Goal: Use online tool/utility: Utilize a website feature to perform a specific function

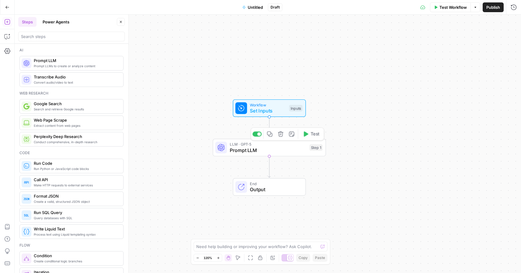
click at [264, 145] on span "LLM · GPT-5" at bounding box center [268, 145] width 77 height 6
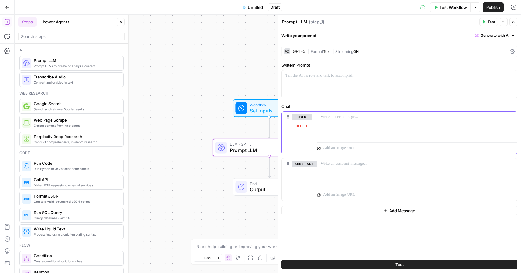
click at [337, 129] on div at bounding box center [417, 126] width 200 height 28
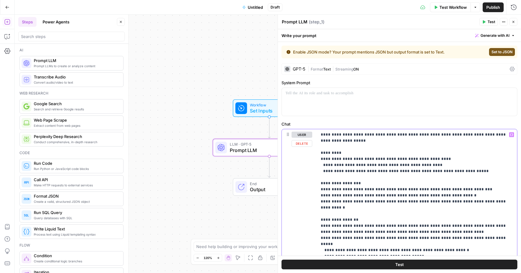
click at [398, 104] on div at bounding box center [399, 102] width 235 height 28
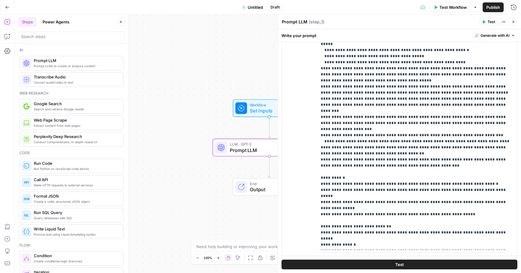
scroll to position [421, 0]
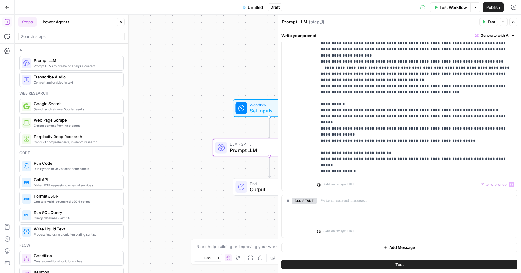
click at [315, 175] on div "**********" at bounding box center [399, 60] width 235 height 262
click at [404, 181] on div "“/” to reference Variables Menu" at bounding box center [417, 184] width 200 height 15
click at [417, 167] on p "**********" at bounding box center [417, 16] width 193 height 317
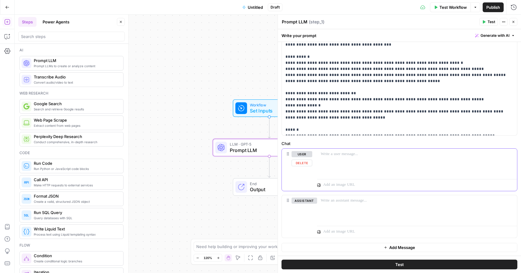
click at [300, 166] on button "Delete" at bounding box center [302, 163] width 21 height 7
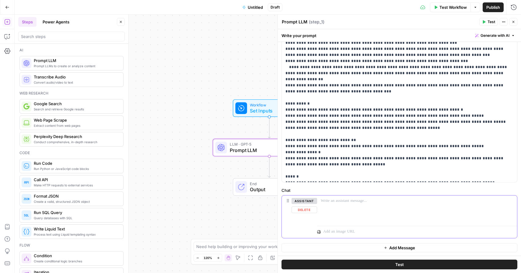
click at [307, 210] on button "Delete" at bounding box center [305, 210] width 26 height 7
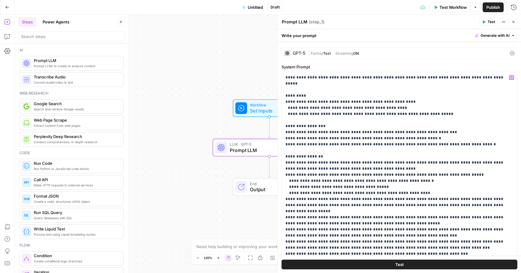
scroll to position [55, 0]
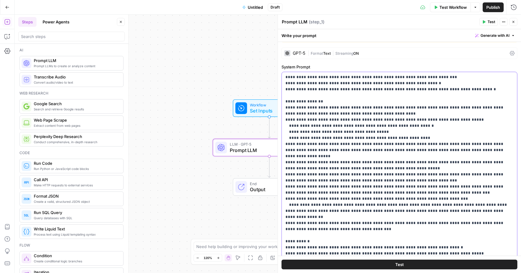
click at [309, 138] on p "**********" at bounding box center [400, 168] width 228 height 298
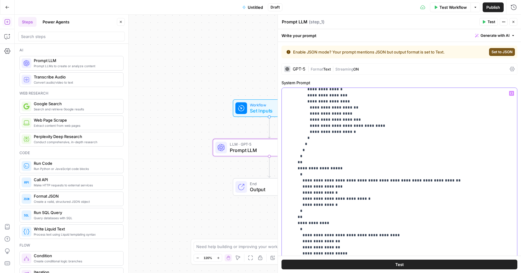
scroll to position [507, 0]
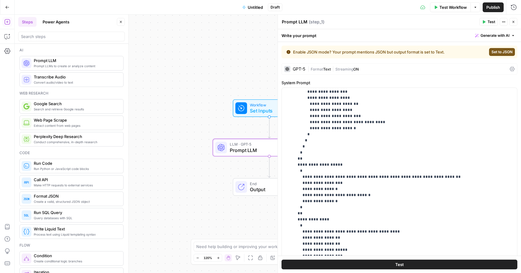
click at [498, 52] on span "Set to JSON" at bounding box center [502, 51] width 21 height 5
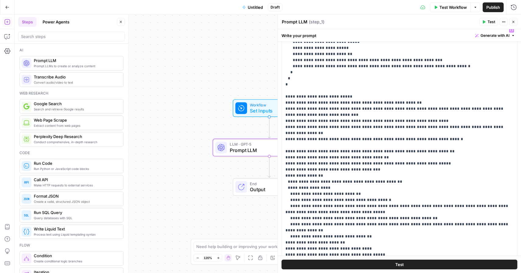
scroll to position [93, 0]
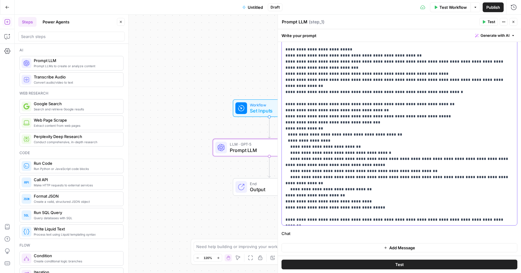
click at [262, 111] on span "Set Inputs" at bounding box center [268, 110] width 36 height 7
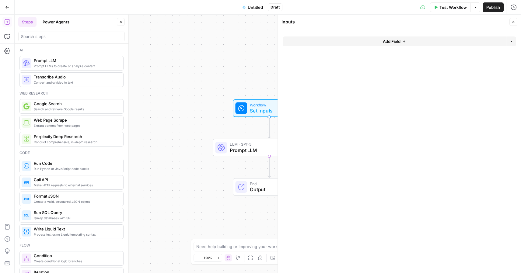
click at [406, 38] on button "Add Field" at bounding box center [394, 42] width 223 height 10
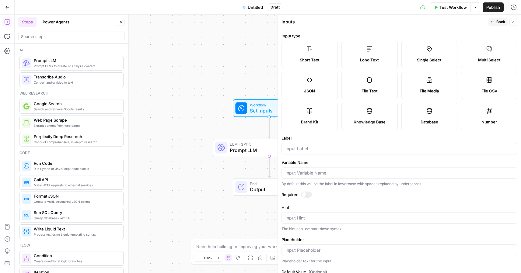
click at [371, 52] on label "Long Text" at bounding box center [370, 54] width 56 height 27
click at [326, 150] on input "Label" at bounding box center [400, 149] width 228 height 6
type input "input"
click at [307, 195] on div at bounding box center [306, 195] width 11 height 6
click at [257, 149] on span "Prompt LLM" at bounding box center [268, 150] width 77 height 7
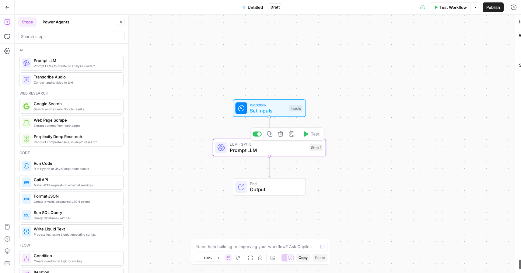
type textarea "Prompt LLM"
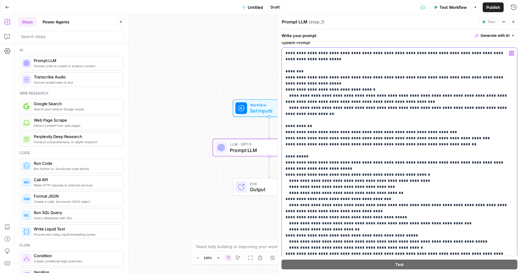
scroll to position [14, 0]
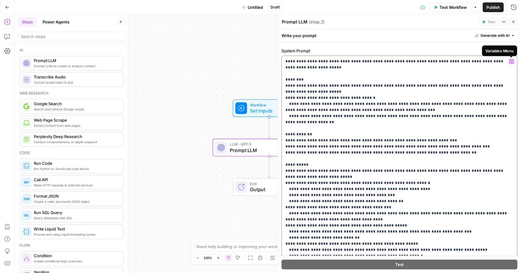
click at [512, 63] on icon "button" at bounding box center [511, 61] width 3 height 3
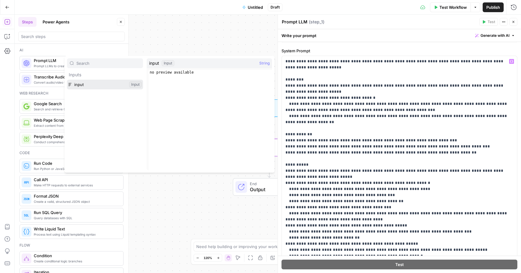
click at [86, 84] on button "Select variable input" at bounding box center [105, 85] width 76 height 10
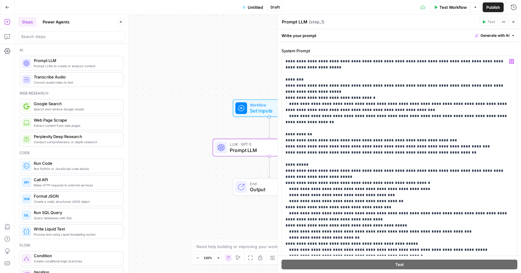
click at [496, 3] on button "Publish" at bounding box center [493, 7] width 21 height 10
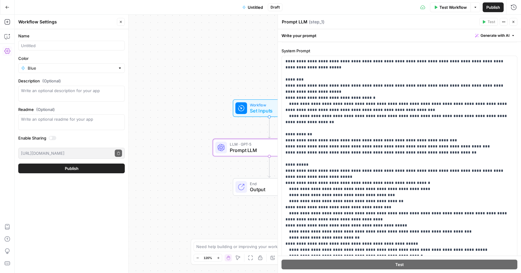
click at [515, 22] on icon "button" at bounding box center [514, 22] width 4 height 4
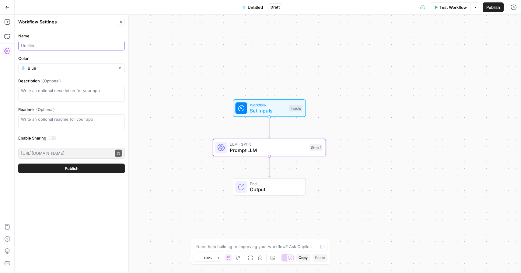
click at [103, 45] on input "Name" at bounding box center [71, 46] width 101 height 6
type input "test abstract"
click at [18, 164] on button "Publish" at bounding box center [71, 169] width 107 height 10
click at [49, 165] on button "Publish" at bounding box center [71, 169] width 107 height 10
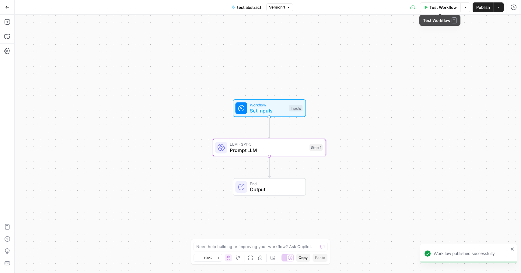
click at [445, 8] on span "Test Workflow" at bounding box center [443, 7] width 27 height 6
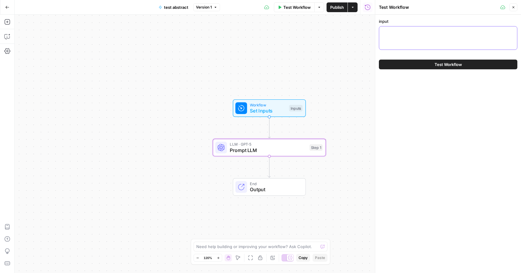
click at [436, 34] on textarea "input" at bounding box center [448, 32] width 131 height 6
paste textarea "<<<LOREM ipsumd: { sitamet: "Cons Adipisci ELI s. Doeiusmod Tempor Inci.", utla…"
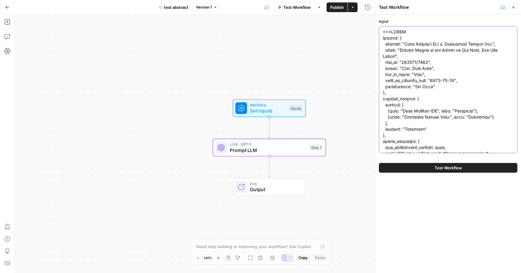
scroll to position [396, 0]
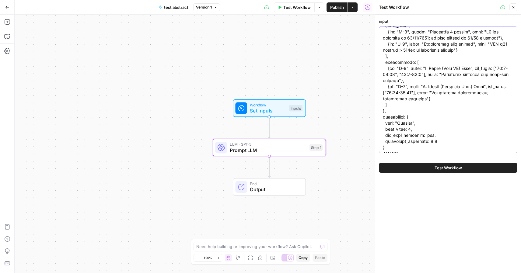
type textarea "<<<LOREM ipsumd: { sitamet: "Cons Adipisci ELI s. Doeiusmod Tempor Inci.", utla…"
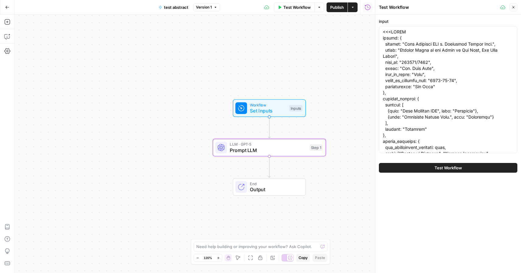
click at [446, 169] on span "Test Workflow" at bounding box center [448, 168] width 27 height 6
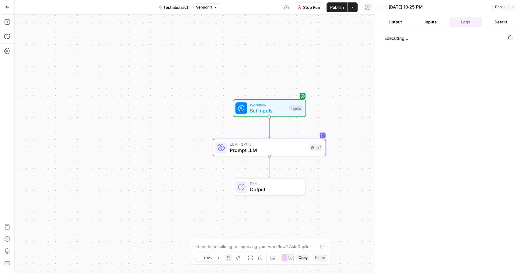
click at [406, 30] on div "Executing..." at bounding box center [448, 151] width 146 height 244
click at [405, 30] on div "Executing..." at bounding box center [448, 151] width 146 height 244
click at [403, 28] on header "Back [DATE] 10:25 PM Reset Close Output Inputs Logs Details" at bounding box center [448, 14] width 146 height 29
click at [390, 22] on button "Output" at bounding box center [395, 22] width 33 height 10
click at [433, 21] on button "Inputs" at bounding box center [430, 22] width 33 height 10
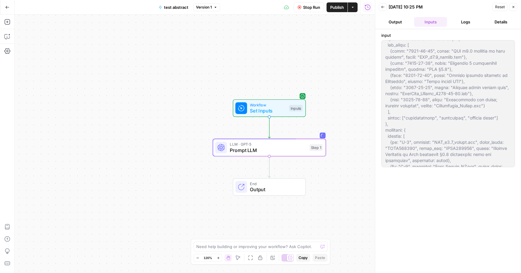
scroll to position [402, 0]
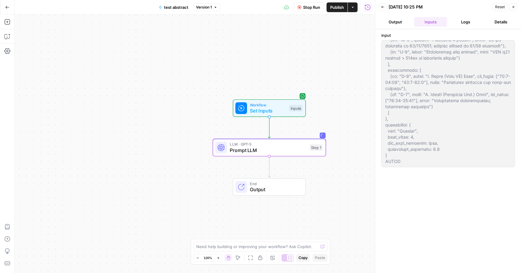
click at [461, 21] on button "Logs" at bounding box center [466, 22] width 33 height 10
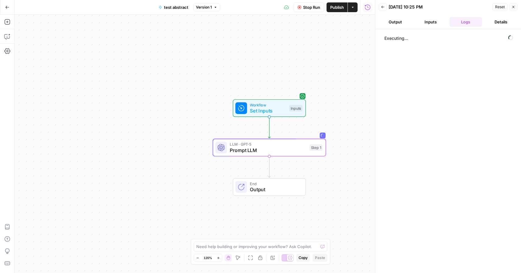
click at [423, 24] on button "Inputs" at bounding box center [430, 22] width 33 height 10
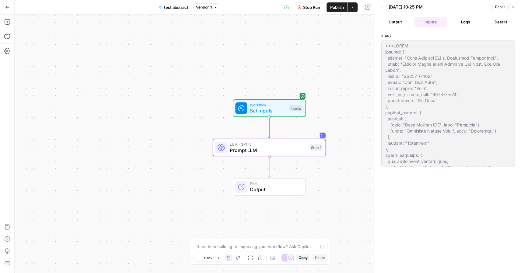
click at [494, 20] on button "Details" at bounding box center [501, 22] width 33 height 10
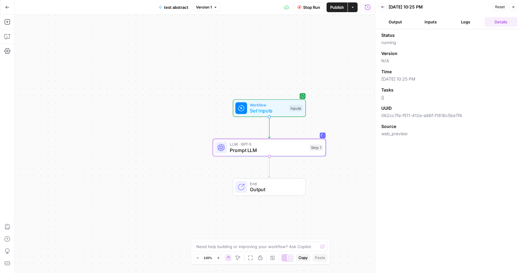
click at [469, 21] on button "Logs" at bounding box center [466, 22] width 33 height 10
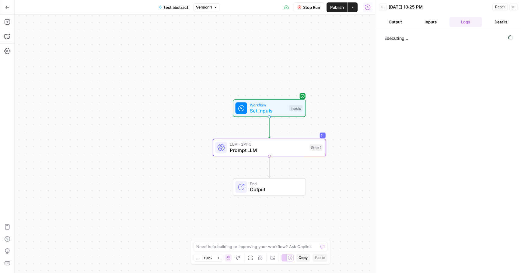
click at [437, 21] on button "Inputs" at bounding box center [430, 22] width 33 height 10
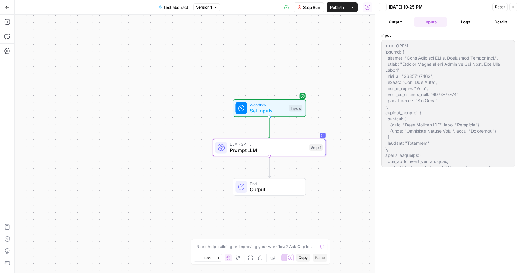
click at [454, 16] on header "Back [DATE] 10:25 PM Reset Close Output Inputs Logs Details" at bounding box center [448, 14] width 146 height 29
click at [463, 20] on button "Logs" at bounding box center [466, 22] width 33 height 10
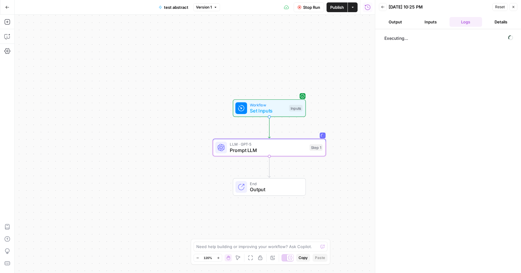
click at [289, 24] on div "Workflow Set Inputs Inputs LLM · GPT-5 Prompt LLM Step 1 End Output" at bounding box center [195, 144] width 360 height 259
click at [389, 26] on button "Output" at bounding box center [395, 22] width 33 height 10
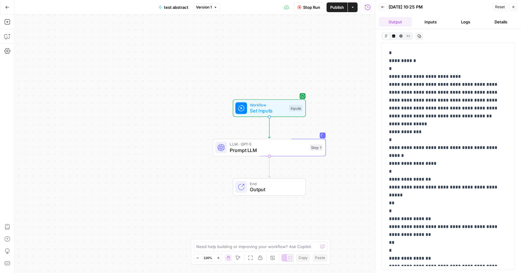
click at [423, 20] on button "Inputs" at bounding box center [430, 22] width 33 height 10
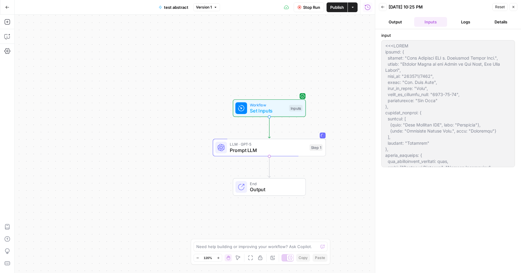
click at [455, 21] on button "Logs" at bounding box center [466, 22] width 33 height 10
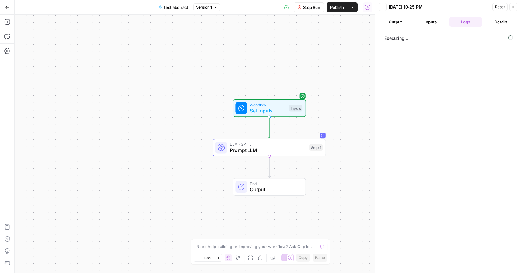
click at [497, 27] on header "Back [DATE] 10:25 PM Reset Close Output Inputs Logs Details" at bounding box center [448, 14] width 146 height 29
click at [497, 23] on button "Details" at bounding box center [501, 22] width 33 height 10
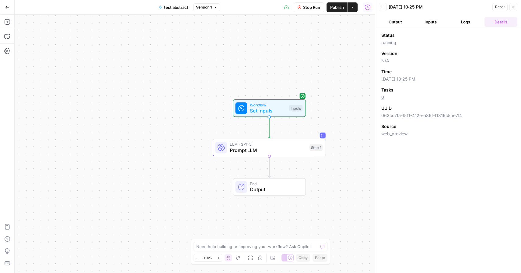
click at [476, 22] on button "Logs" at bounding box center [466, 22] width 33 height 10
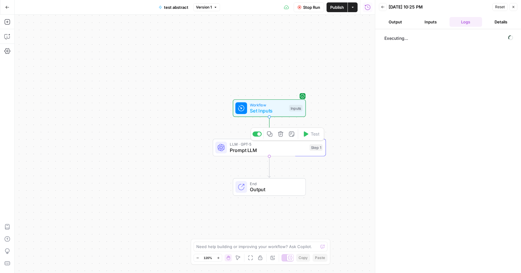
click at [291, 147] on span "Prompt LLM" at bounding box center [268, 150] width 77 height 7
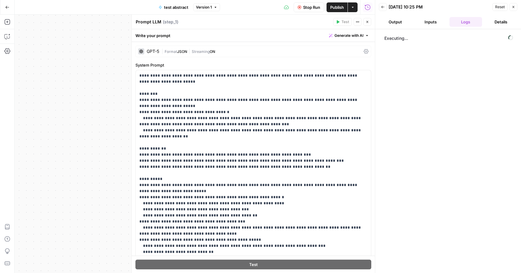
click at [392, 19] on button "Output" at bounding box center [395, 22] width 33 height 10
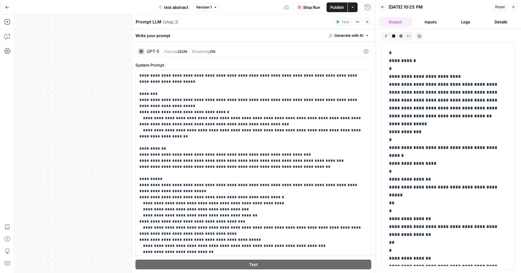
click at [429, 18] on button "Inputs" at bounding box center [430, 22] width 33 height 10
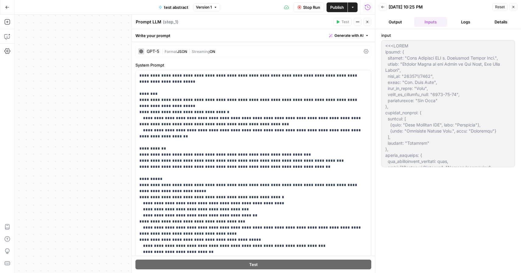
click at [450, 24] on button "Logs" at bounding box center [466, 22] width 33 height 10
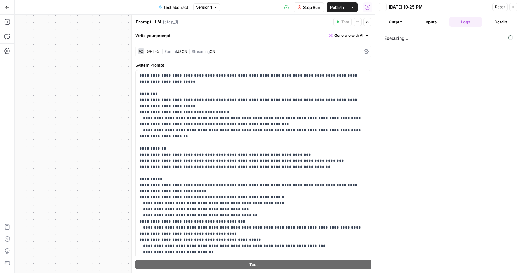
click at [395, 23] on button "Output" at bounding box center [395, 22] width 33 height 10
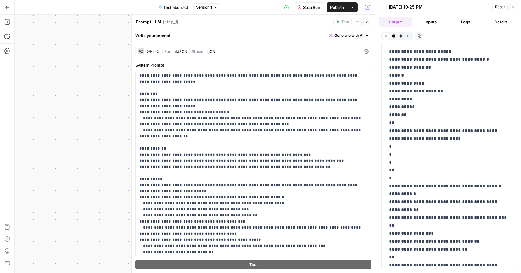
scroll to position [11955, 0]
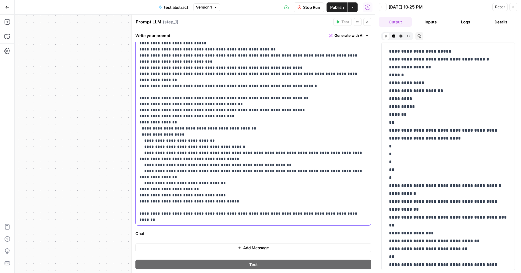
scroll to position [0, 0]
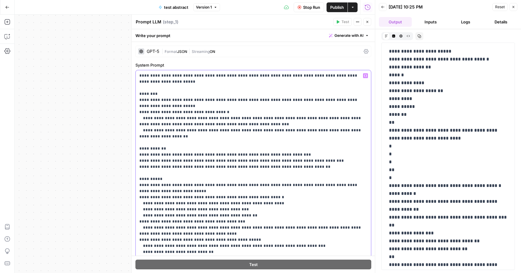
drag, startPoint x: 240, startPoint y: 207, endPoint x: 173, endPoint y: -40, distance: 255.9
click at [173, 0] on html "Rhetoric New Home Browse Your Data Usage Settings Recent Grids [PERSON_NAME] Te…" at bounding box center [260, 136] width 521 height 273
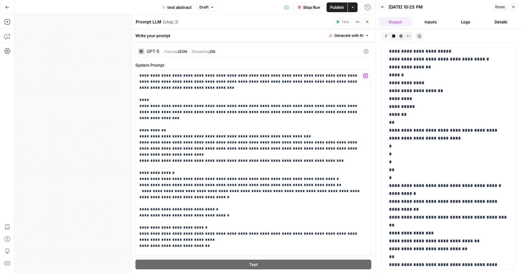
click at [369, 49] on div "GPT-5 | Format JSON | Streaming ON" at bounding box center [253, 52] width 236 height 12
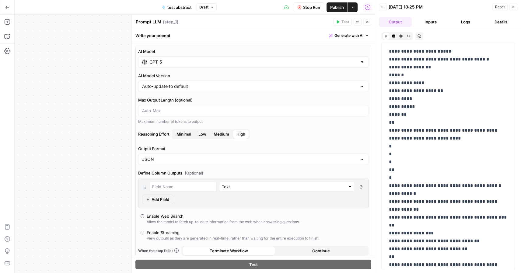
click at [178, 155] on div "JSON" at bounding box center [253, 160] width 230 height 12
click at [149, 162] on input "Output Format" at bounding box center [249, 159] width 215 height 6
click at [183, 147] on label "Output Format" at bounding box center [253, 149] width 230 height 6
click at [183, 156] on input "Output Format" at bounding box center [249, 159] width 215 height 6
click at [218, 135] on span "Medium" at bounding box center [222, 134] width 16 height 6
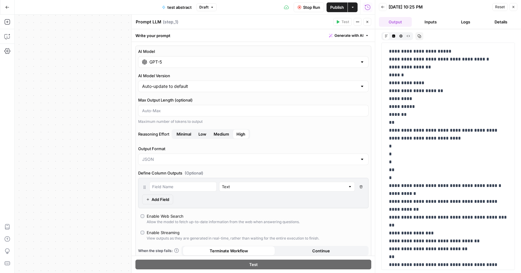
type input "JSON"
click at [184, 160] on input "JSON" at bounding box center [249, 159] width 215 height 6
click at [460, 22] on button "Logs" at bounding box center [466, 22] width 33 height 10
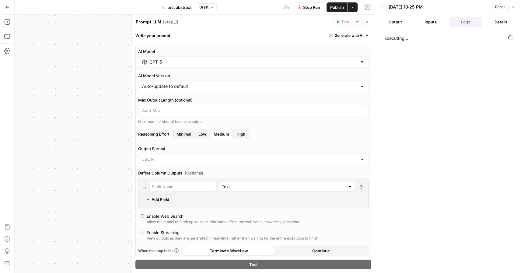
type input "JSON"
click at [434, 26] on button "Inputs" at bounding box center [430, 22] width 33 height 10
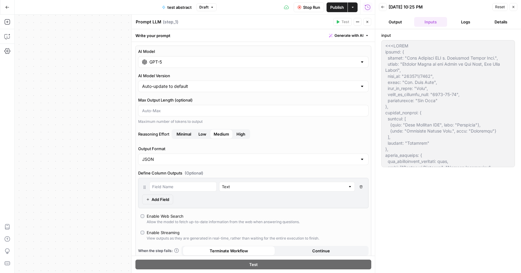
click at [406, 24] on button "Output" at bounding box center [395, 22] width 33 height 10
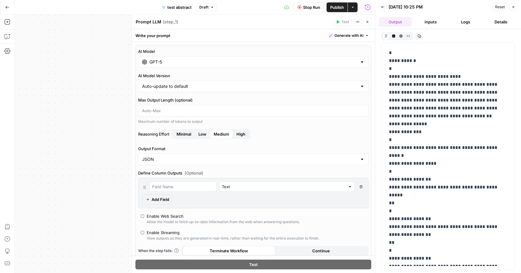
click at [318, 9] on span "Stop Run" at bounding box center [311, 7] width 17 height 6
click at [197, 164] on div "JSON" at bounding box center [253, 160] width 230 height 12
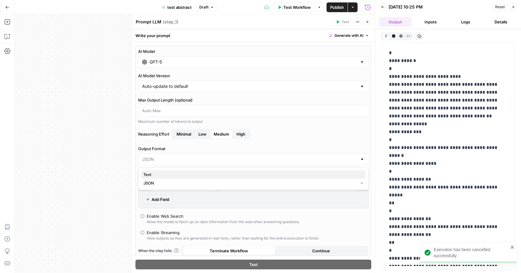
click at [189, 177] on span "Text" at bounding box center [252, 175] width 218 height 6
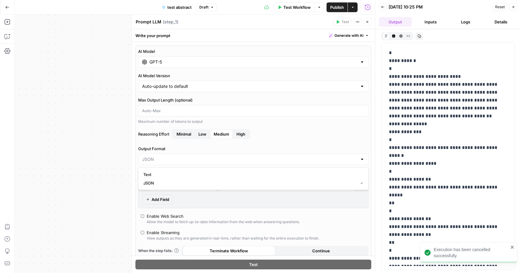
type input "Text"
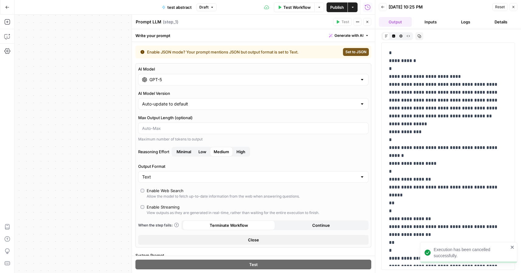
click at [337, 5] on span "Publish" at bounding box center [337, 7] width 14 height 6
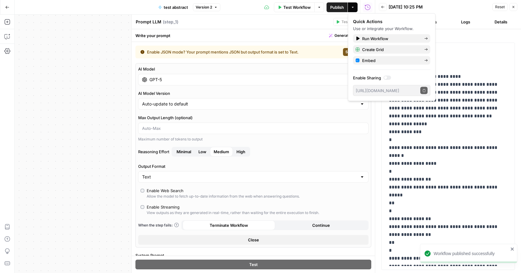
click at [293, 6] on span "Test Workflow" at bounding box center [296, 7] width 27 height 6
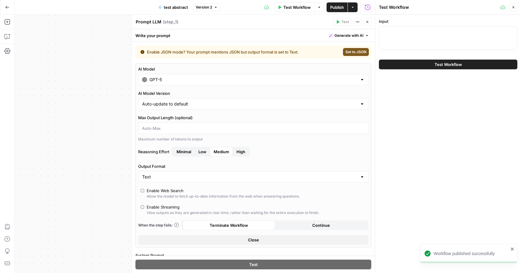
click at [421, 36] on div at bounding box center [448, 38] width 139 height 24
paste textarea "Lor ips do sitame consectetu adipiscin. Elitsed d EIUSMODT, INCID-UTLAB **Etdol…"
type textarea "Lor ips do sitame consectetu adipiscin. Elitsed d EIUSMODT, INCID-UTLAB **Etdol…"
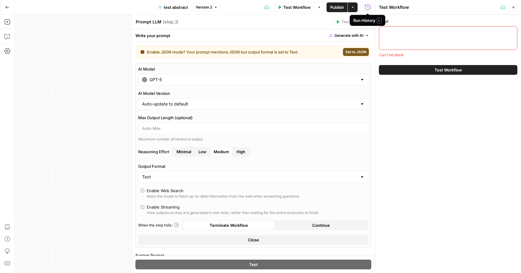
paste textarea "<<<LOREM ipsumd: { sitamet: "Cons Adipisci ELI s. Doeiusmod Tempor Inci.", utla…"
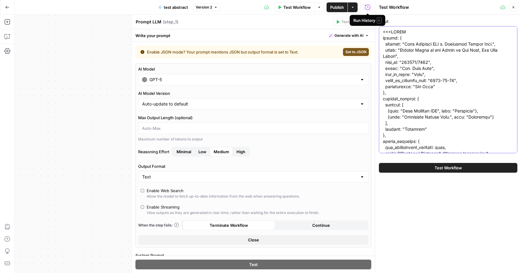
scroll to position [396, 0]
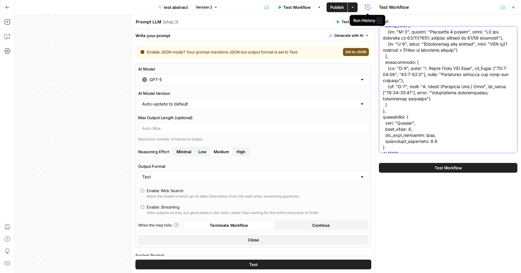
type textarea "<<<LOREM ipsumd: { sitamet: "Cons Adipisci ELI s. Doeiusmod Tempor Inci.", utla…"
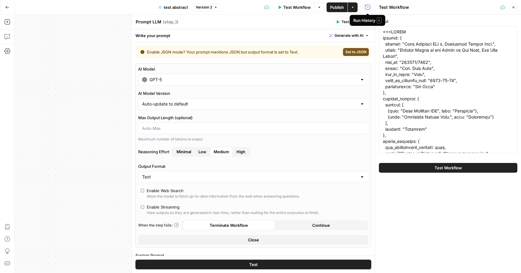
click at [484, 164] on button "Test Workflow" at bounding box center [448, 168] width 139 height 10
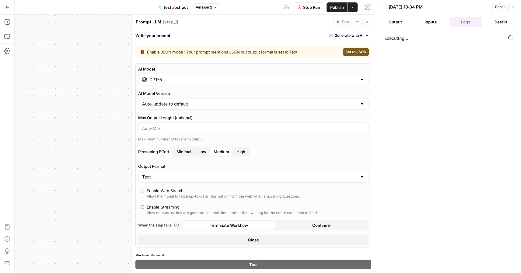
click at [400, 17] on button "Output" at bounding box center [395, 22] width 33 height 10
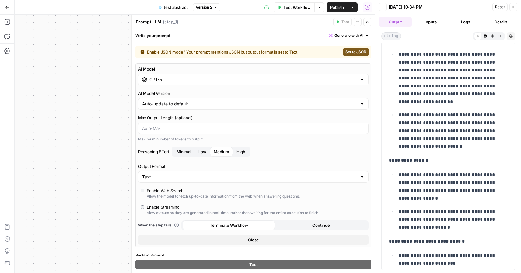
scroll to position [3838, 0]
